Goal: Task Accomplishment & Management: Manage account settings

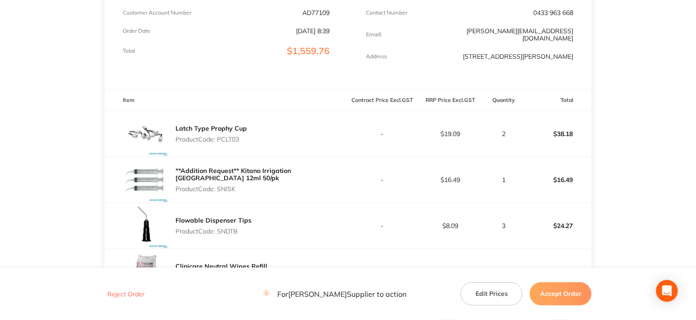
scroll to position [182, 0]
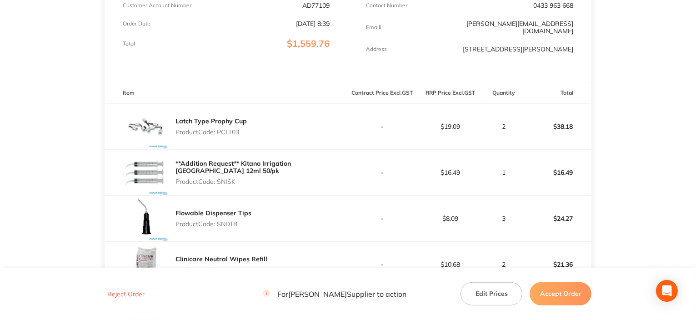
click at [223, 126] on div "Latch Type Prophy Cup Product Code: PCLT03" at bounding box center [211, 126] width 71 height 25
click at [226, 131] on p "Product Code: PCLT03" at bounding box center [211, 131] width 71 height 7
copy p "PCLT03"
click at [230, 181] on p "Product Code: SNISK" at bounding box center [262, 181] width 173 height 7
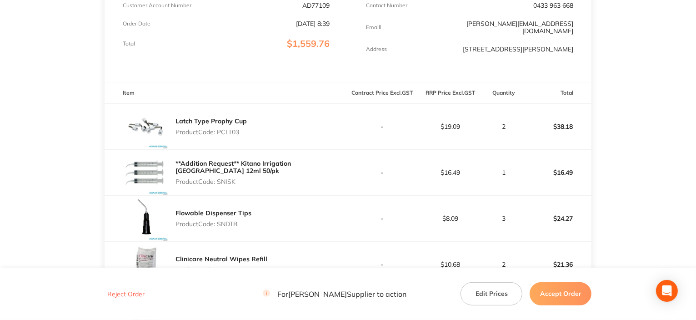
click at [230, 181] on p "Product Code: SNISK" at bounding box center [262, 181] width 173 height 7
copy p "SNISK"
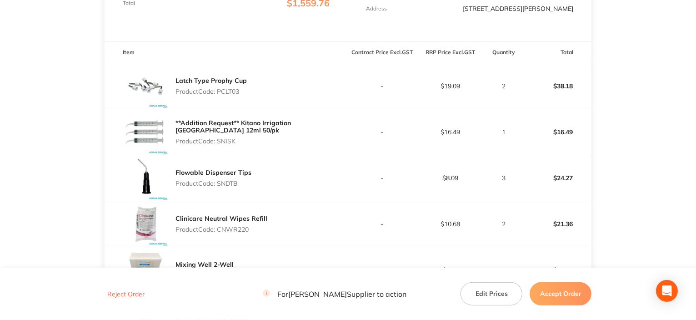
scroll to position [273, 0]
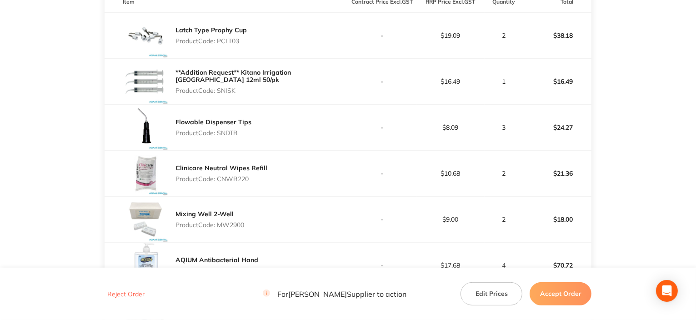
click at [228, 134] on p "Product Code: SNDTB" at bounding box center [214, 132] width 76 height 7
copy p "SNDTB"
click at [222, 178] on p "Product Code: CNWR220" at bounding box center [222, 178] width 92 height 7
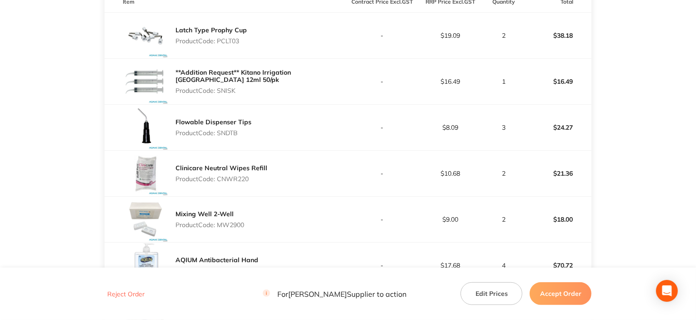
copy p "CNWR220"
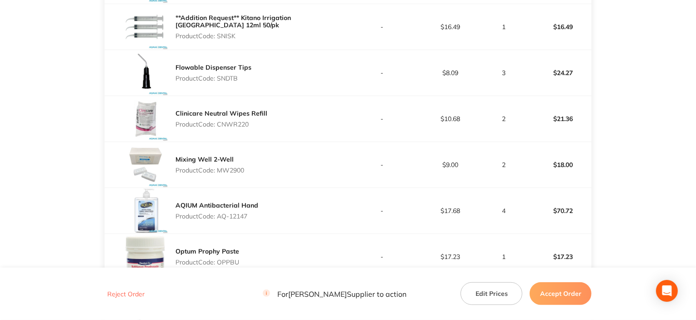
scroll to position [364, 0]
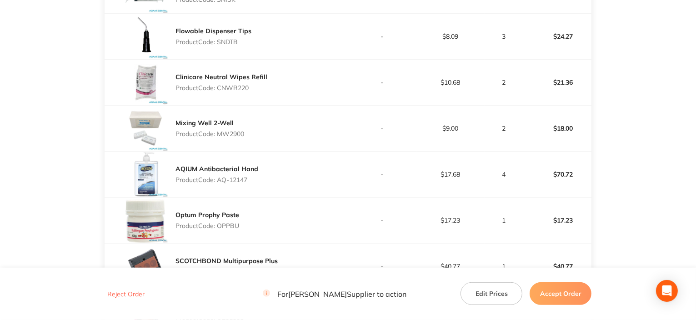
click at [226, 135] on p "Product Code: MW2900" at bounding box center [210, 133] width 69 height 7
copy p "MW2900"
drag, startPoint x: 249, startPoint y: 176, endPoint x: 220, endPoint y: 173, distance: 29.3
click at [218, 176] on p "Product Code: AQ-12147" at bounding box center [217, 179] width 83 height 7
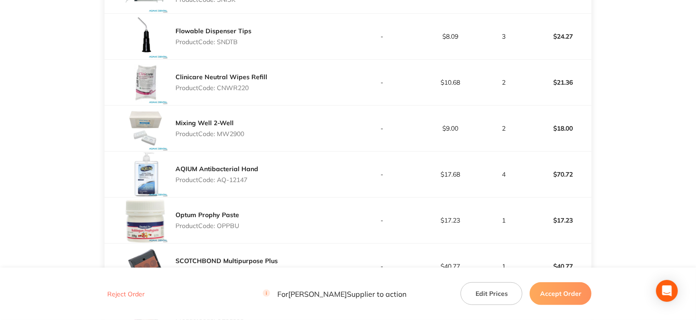
copy p "AQ-12147"
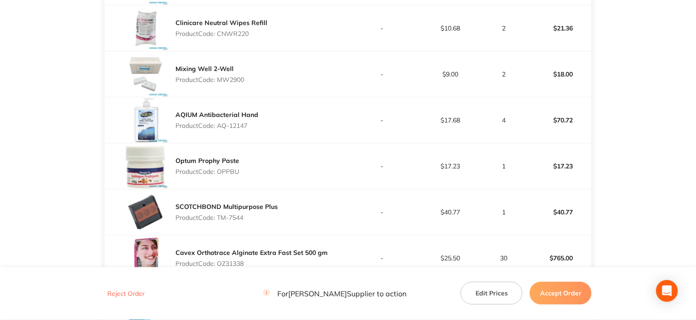
scroll to position [455, 0]
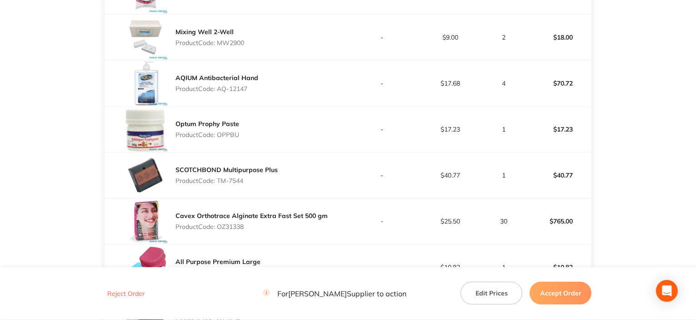
click at [222, 134] on p "Product Code: OPPBU" at bounding box center [208, 134] width 64 height 7
copy p "OPPBU"
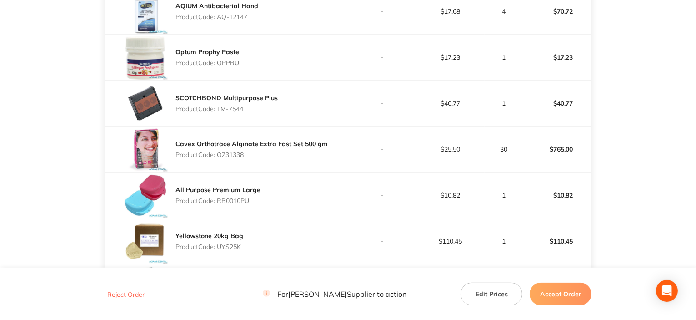
scroll to position [546, 0]
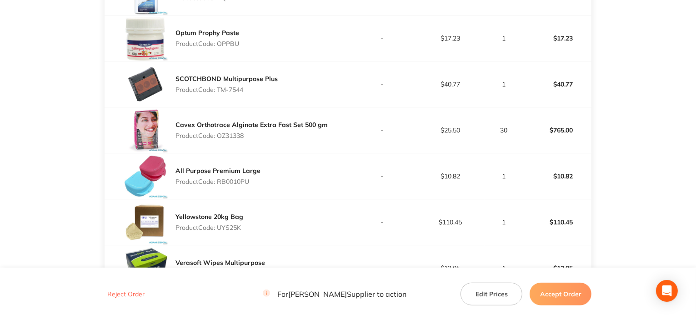
drag, startPoint x: 246, startPoint y: 91, endPoint x: 219, endPoint y: 90, distance: 26.9
click at [219, 90] on p "Product Code: TM-7544" at bounding box center [227, 89] width 102 height 7
copy p "TM-7544"
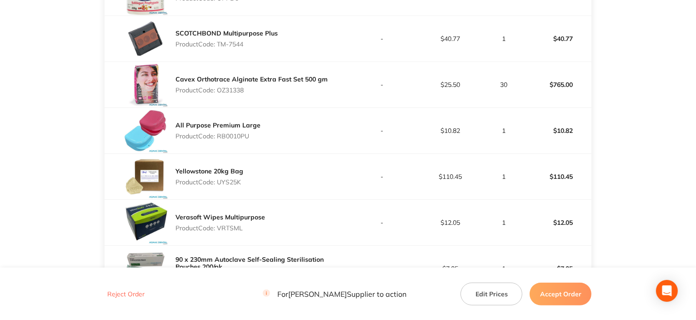
click at [235, 88] on p "Product Code: OZ31338" at bounding box center [252, 89] width 152 height 7
copy p "OZ31338"
click at [237, 134] on p "Product Code: RB0010PU" at bounding box center [218, 135] width 85 height 7
click at [237, 135] on p "Product Code: RB0010PU" at bounding box center [218, 135] width 85 height 7
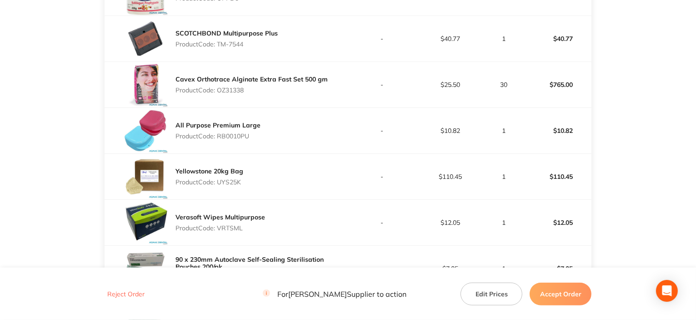
copy p "RB0010PU"
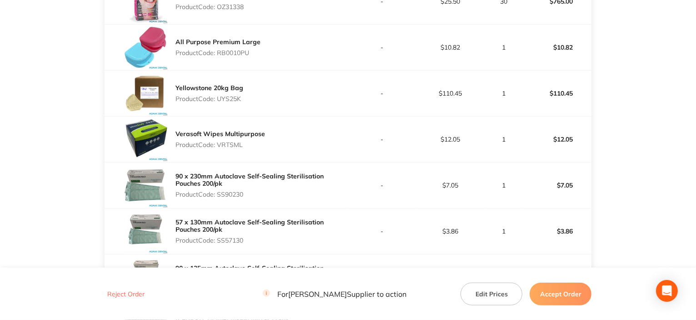
scroll to position [682, 0]
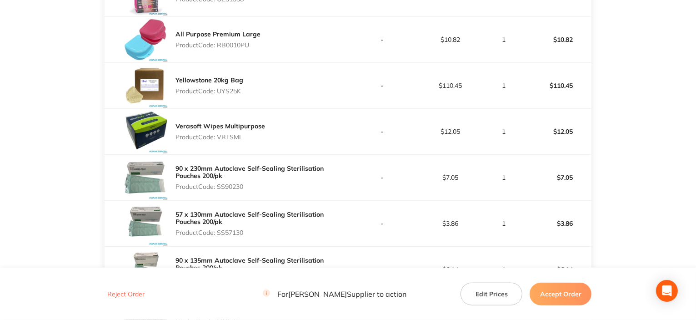
click at [235, 91] on p "Product Code: UYS25K" at bounding box center [210, 90] width 68 height 7
click at [230, 139] on p "Product Code: VRTSML" at bounding box center [221, 136] width 90 height 7
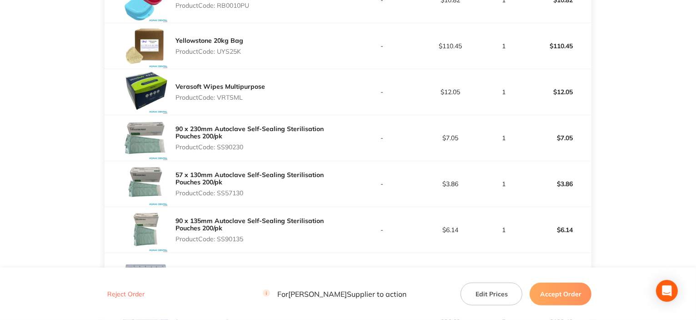
scroll to position [773, 0]
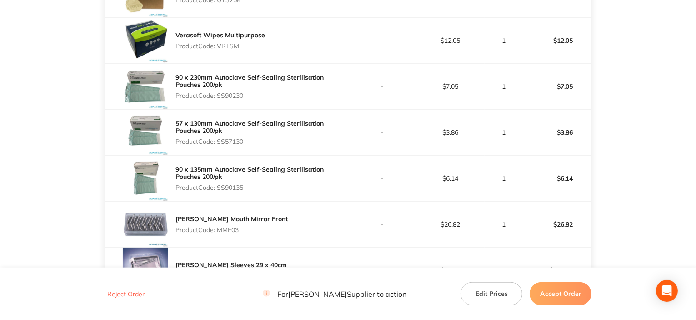
click at [234, 94] on p "Product Code: SS90230" at bounding box center [262, 95] width 173 height 7
click at [229, 143] on p "Product Code: SS57130" at bounding box center [262, 141] width 173 height 7
click at [222, 184] on p "Product Code: SS90135" at bounding box center [262, 187] width 173 height 7
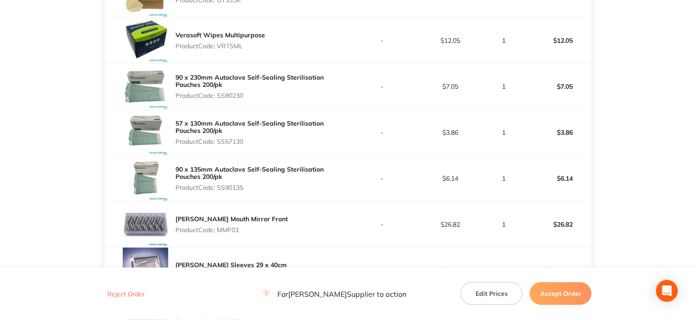
click at [223, 184] on p "Product Code: SS90135" at bounding box center [262, 187] width 173 height 7
click at [235, 189] on p "Product Code: SS90135" at bounding box center [262, 187] width 173 height 7
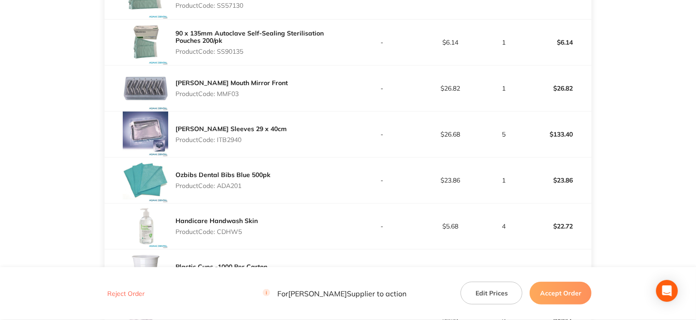
scroll to position [910, 0]
click at [230, 95] on p "Product Code: MMF03" at bounding box center [232, 93] width 112 height 7
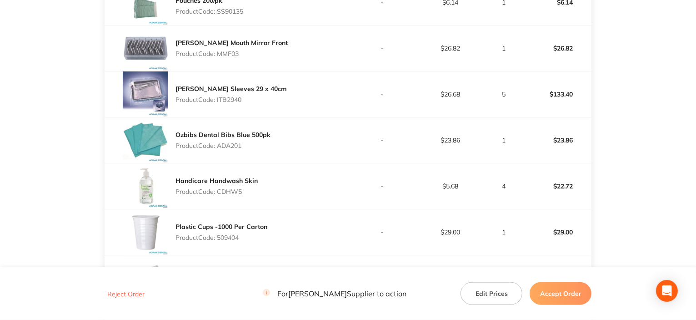
scroll to position [955, 0]
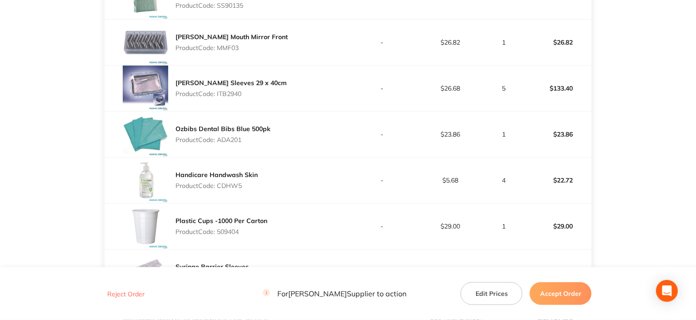
click at [234, 91] on p "Product Code: ITB2940" at bounding box center [231, 93] width 111 height 7
click at [237, 137] on p "Product Code: ADA201" at bounding box center [223, 139] width 95 height 7
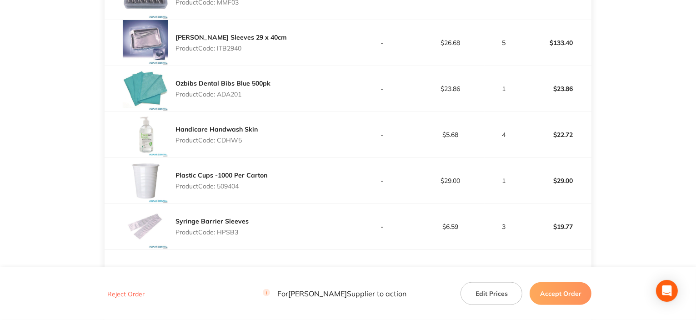
scroll to position [1046, 0]
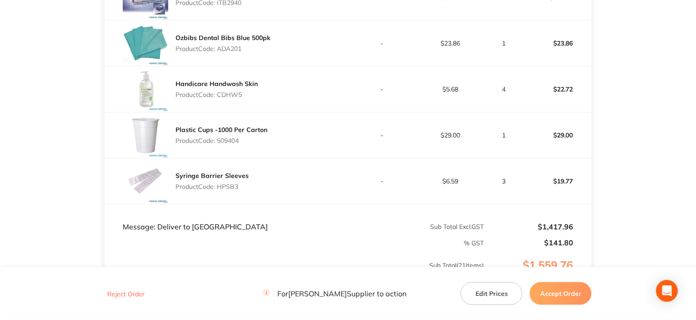
click at [226, 96] on p "Product Code: CDHW5" at bounding box center [217, 94] width 82 height 7
click at [234, 139] on p "Product Code: 509404" at bounding box center [222, 140] width 92 height 7
click at [230, 183] on p "Product Code: HPSB3" at bounding box center [212, 186] width 73 height 7
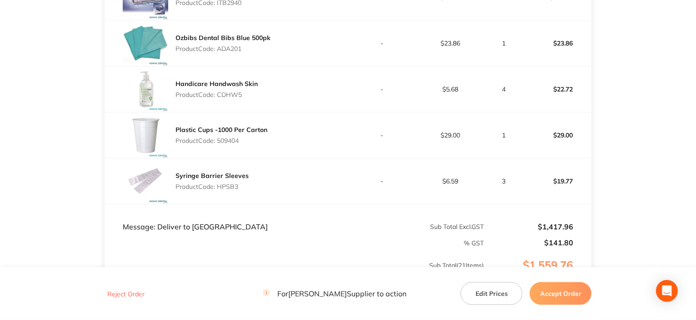
click at [230, 183] on p "Product Code: HPSB3" at bounding box center [212, 186] width 73 height 7
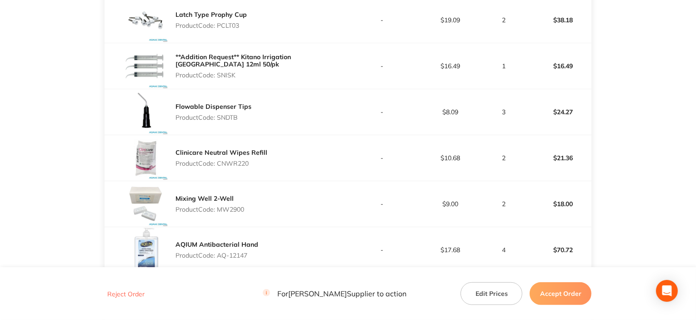
scroll to position [227, 0]
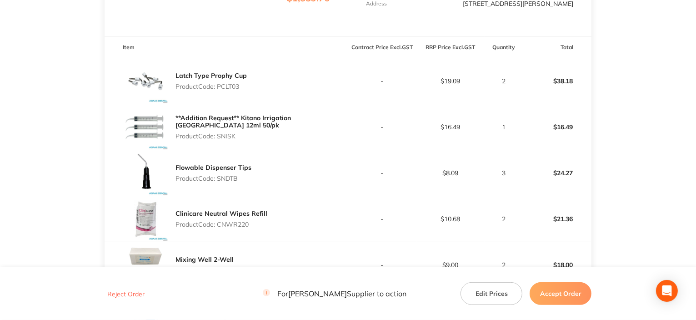
click at [229, 136] on p "Product Code: SNISK" at bounding box center [262, 135] width 173 height 7
click at [229, 138] on p "Product Code: SNISK" at bounding box center [262, 135] width 173 height 7
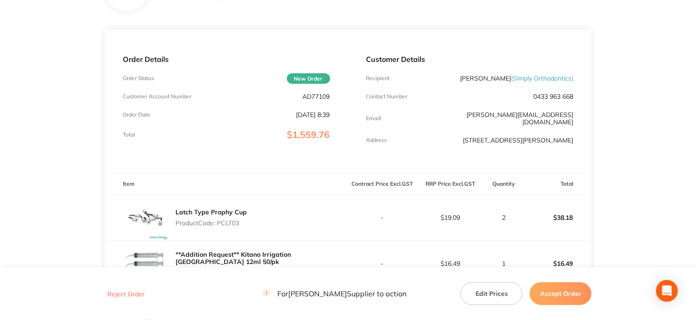
click at [317, 96] on p "AD77109" at bounding box center [316, 96] width 27 height 7
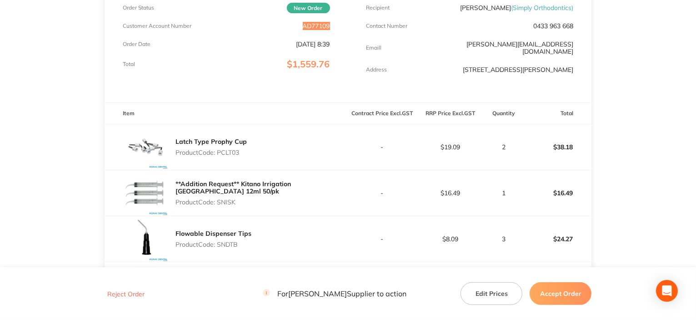
scroll to position [182, 0]
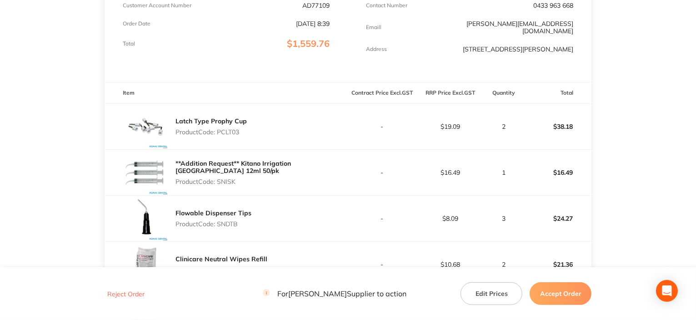
click at [225, 131] on p "Product Code: PCLT03" at bounding box center [211, 131] width 71 height 7
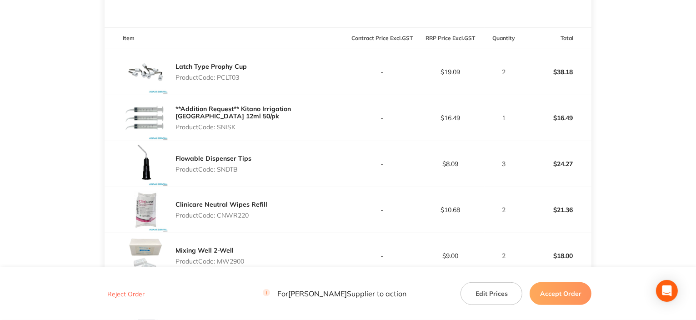
scroll to position [273, 0]
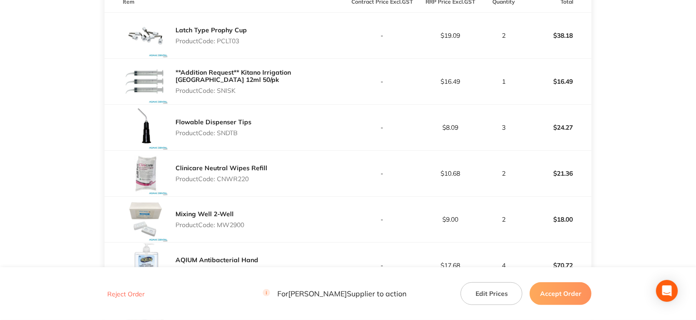
click at [222, 133] on p "Product Code: SNDTB" at bounding box center [214, 132] width 76 height 7
click at [244, 178] on p "Product Code: CNWR220" at bounding box center [222, 178] width 92 height 7
click at [245, 178] on p "Product Code: CNWR220" at bounding box center [222, 178] width 92 height 7
click at [246, 178] on p "Product Code: CNWR220" at bounding box center [222, 178] width 92 height 7
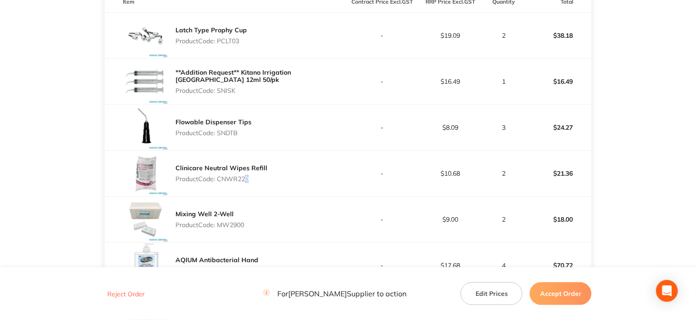
click at [246, 178] on p "Product Code: CNWR220" at bounding box center [222, 178] width 92 height 7
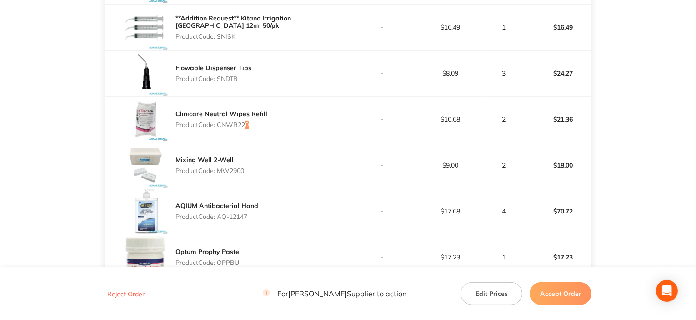
scroll to position [364, 0]
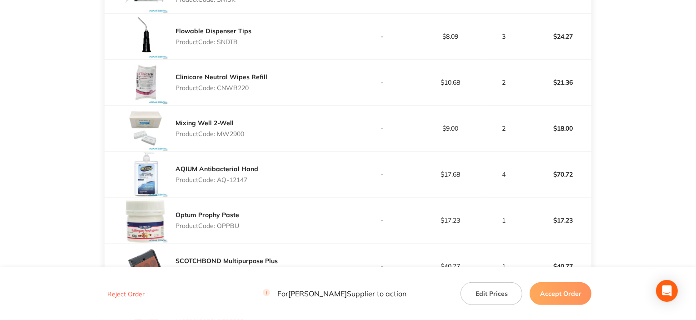
click at [224, 133] on p "Product Code: MW2900" at bounding box center [210, 133] width 69 height 7
drag, startPoint x: 219, startPoint y: 181, endPoint x: 253, endPoint y: 177, distance: 34.9
click at [253, 177] on p "Product Code: AQ-12147" at bounding box center [217, 179] width 83 height 7
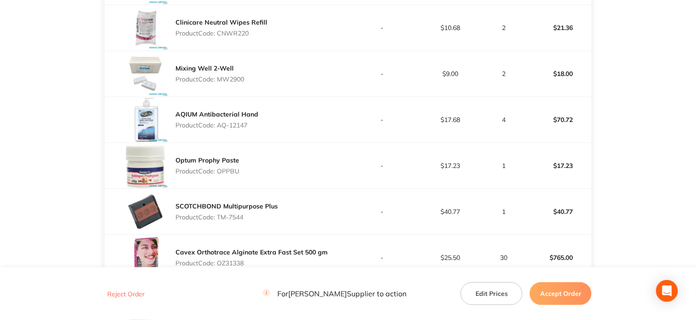
scroll to position [500, 0]
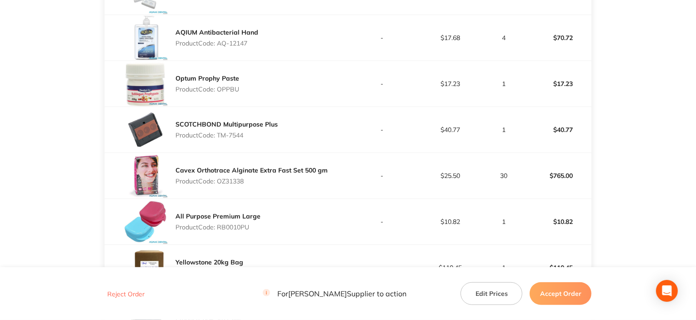
click at [227, 86] on p "Product Code: OPPBU" at bounding box center [208, 89] width 64 height 7
drag, startPoint x: 246, startPoint y: 134, endPoint x: 220, endPoint y: 134, distance: 25.9
click at [218, 134] on p "Product Code: TM-7544" at bounding box center [227, 134] width 102 height 7
click at [231, 181] on p "Product Code: OZ31338" at bounding box center [252, 180] width 152 height 7
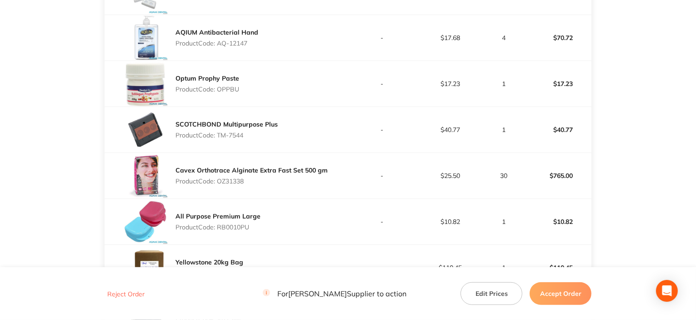
click at [231, 181] on p "Product Code: OZ31338" at bounding box center [252, 180] width 152 height 7
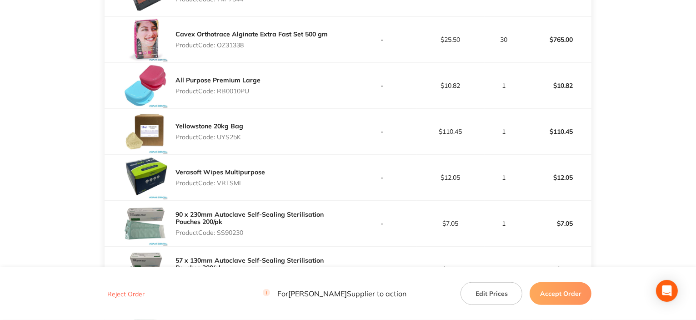
scroll to position [637, 0]
click at [229, 88] on p "Product Code: RB0010PU" at bounding box center [218, 90] width 85 height 7
click at [232, 136] on p "Product Code: UYS25K" at bounding box center [210, 136] width 68 height 7
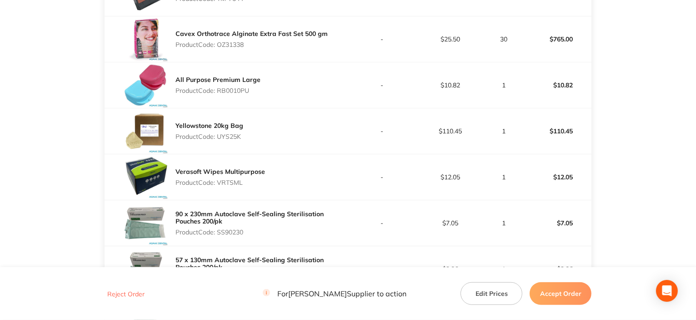
click at [232, 138] on p "Product Code: UYS25K" at bounding box center [210, 136] width 68 height 7
click at [232, 137] on p "Product Code: UYS25K" at bounding box center [210, 136] width 68 height 7
click at [232, 181] on p "Product Code: VRTSML" at bounding box center [221, 182] width 90 height 7
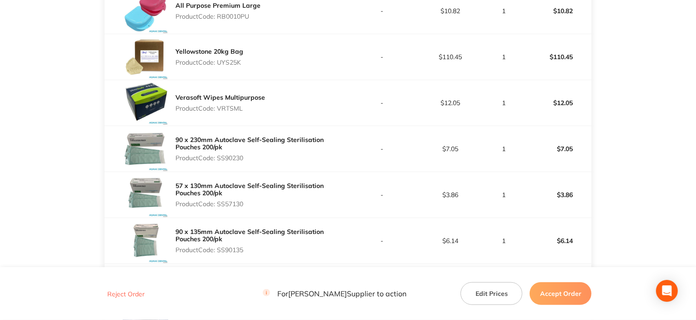
scroll to position [773, 0]
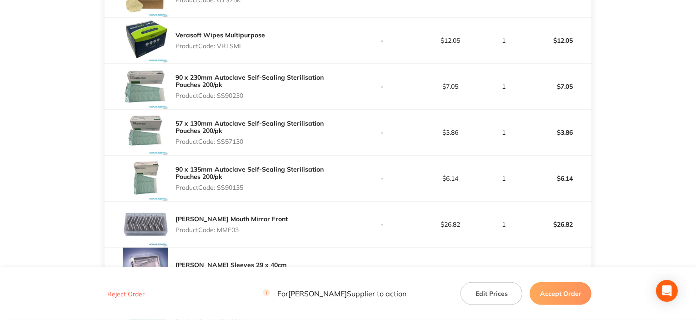
click at [241, 92] on p "Product Code: SS90230" at bounding box center [262, 95] width 173 height 7
click at [228, 140] on p "Product Code: SS57130" at bounding box center [262, 141] width 173 height 7
drag, startPoint x: 228, startPoint y: 179, endPoint x: 228, endPoint y: 186, distance: 6.8
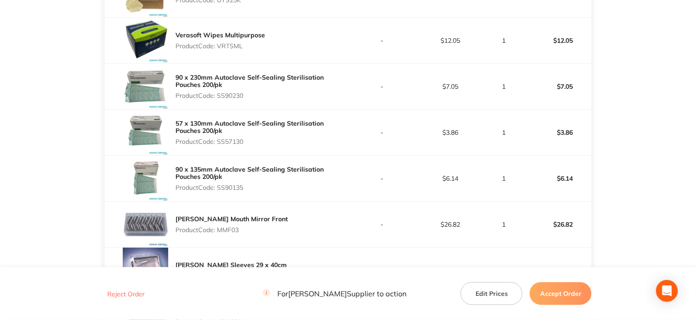
click at [228, 180] on div "90 x 135mm Autoclave Self-Sealing Sterilisation Pouches 200/pk Product Code: SS…" at bounding box center [262, 178] width 173 height 33
click at [228, 186] on p "Product Code: SS90135" at bounding box center [262, 187] width 173 height 7
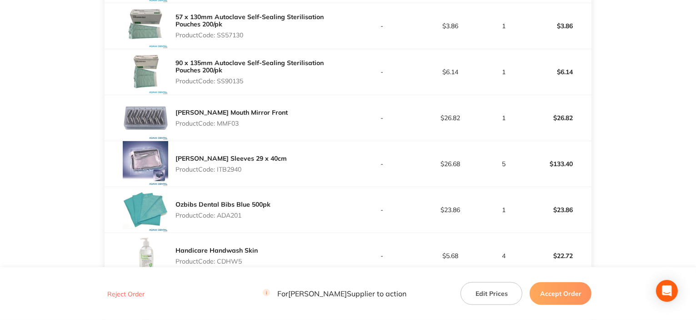
scroll to position [910, 0]
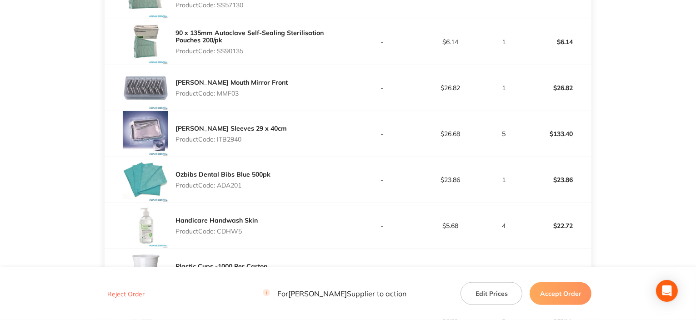
click at [233, 91] on p "Product Code: MMF03" at bounding box center [232, 93] width 112 height 7
click at [236, 137] on p "Product Code: ITB2940" at bounding box center [231, 139] width 111 height 7
click at [235, 182] on p "Product Code: ADA201" at bounding box center [223, 184] width 95 height 7
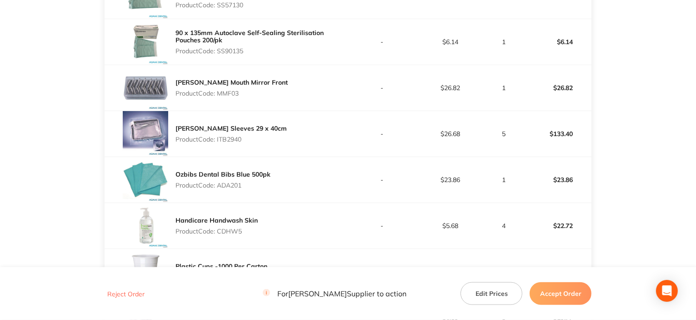
click at [235, 182] on p "Product Code: ADA201" at bounding box center [223, 184] width 95 height 7
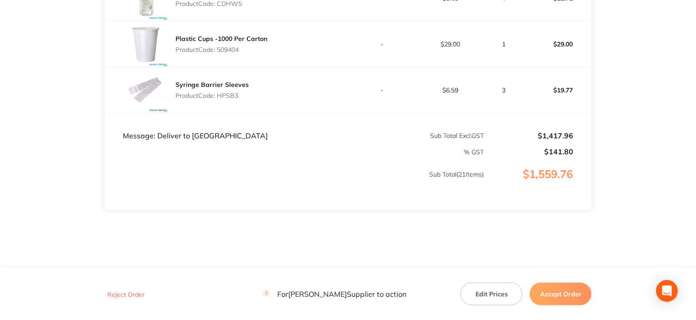
scroll to position [1092, 0]
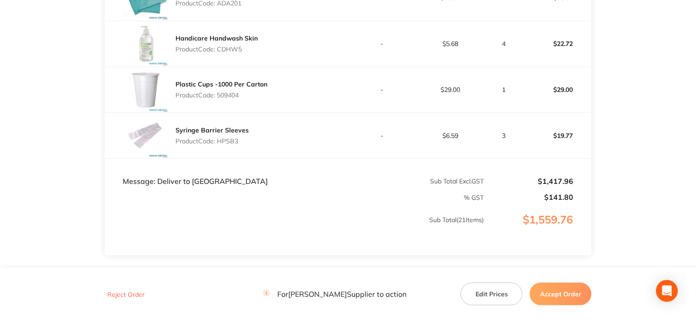
click at [231, 48] on p "Product Code: CDHW5" at bounding box center [217, 48] width 82 height 7
click at [228, 95] on p "Product Code: 509404" at bounding box center [222, 94] width 92 height 7
click at [230, 137] on p "Product Code: HPSB3" at bounding box center [212, 140] width 73 height 7
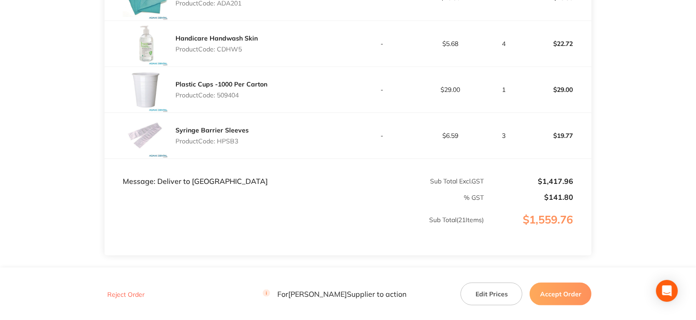
click at [230, 137] on p "Product Code: HPSB3" at bounding box center [212, 140] width 73 height 7
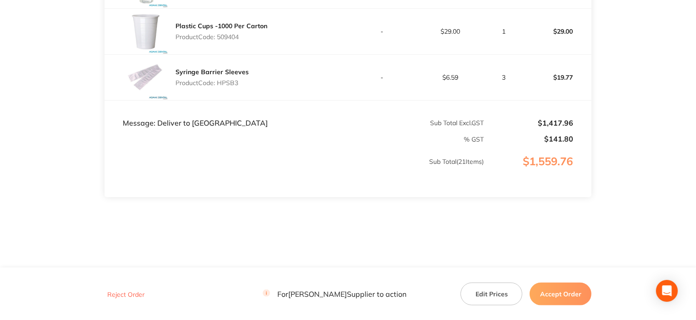
click at [557, 292] on button "Accept Order" at bounding box center [561, 293] width 62 height 23
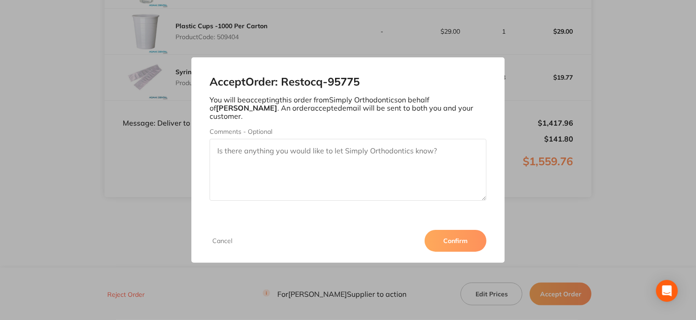
click at [463, 234] on button "Confirm" at bounding box center [456, 241] width 62 height 22
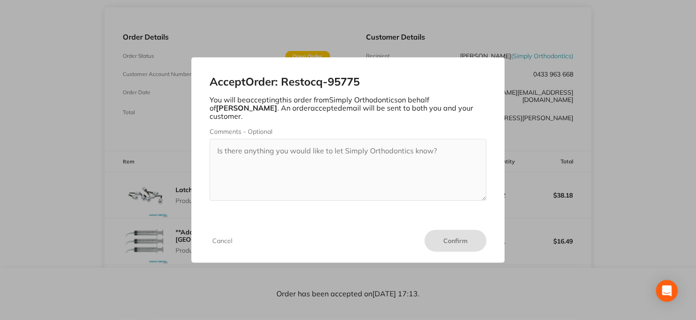
scroll to position [0, 0]
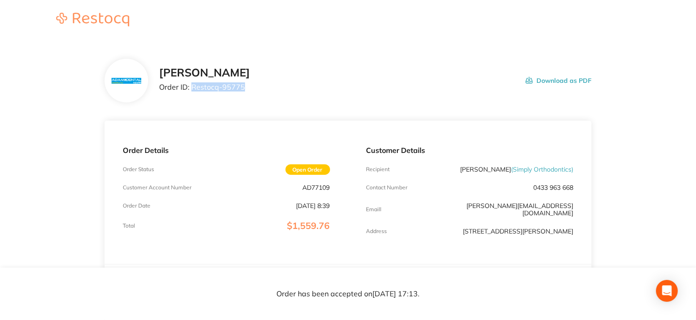
drag, startPoint x: 193, startPoint y: 88, endPoint x: 245, endPoint y: 93, distance: 52.1
click at [245, 93] on div "[PERSON_NAME] Order ID: Restocq- 95775 Download as PDF" at bounding box center [375, 80] width 433 height 28
